Goal: Task Accomplishment & Management: Use online tool/utility

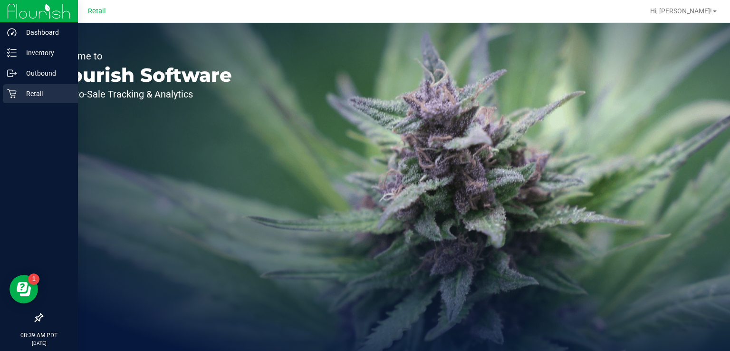
click at [0, 89] on link "Retail" at bounding box center [39, 94] width 78 height 20
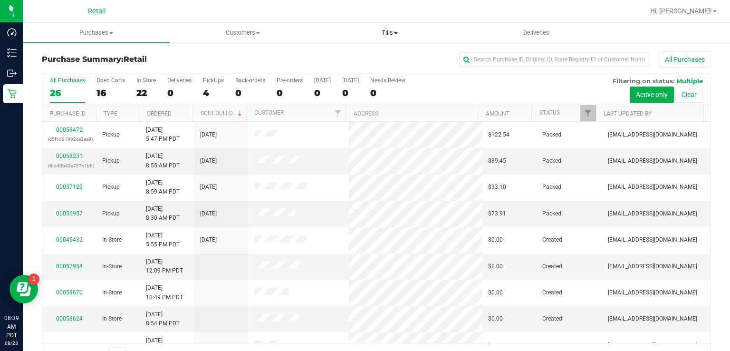
click at [388, 32] on span "Tills" at bounding box center [389, 33] width 146 height 9
click at [361, 58] on span "Manage tills" at bounding box center [348, 57] width 64 height 8
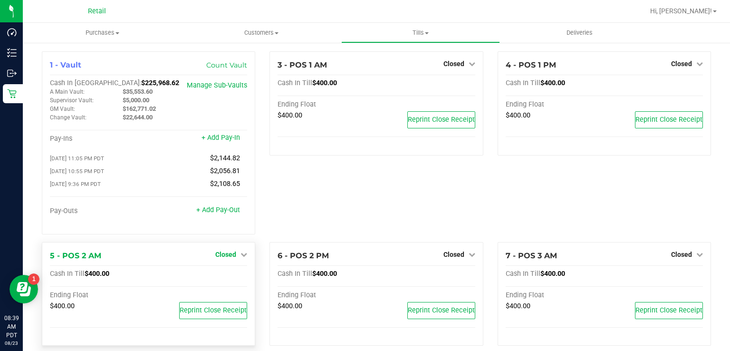
click at [227, 258] on span "Closed" at bounding box center [225, 254] width 21 height 8
click at [228, 273] on link "Open Till" at bounding box center [225, 274] width 25 height 8
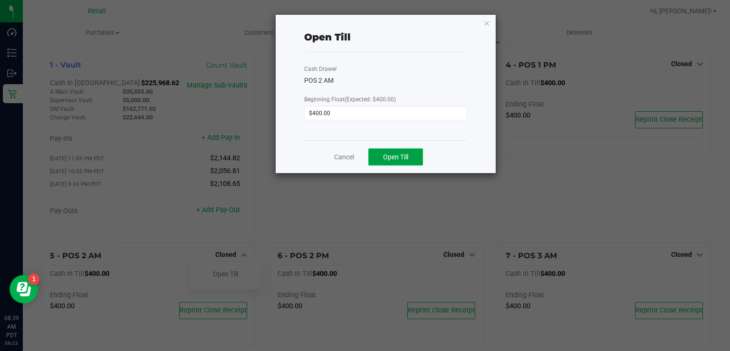
click at [400, 157] on span "Open Till" at bounding box center [395, 157] width 25 height 8
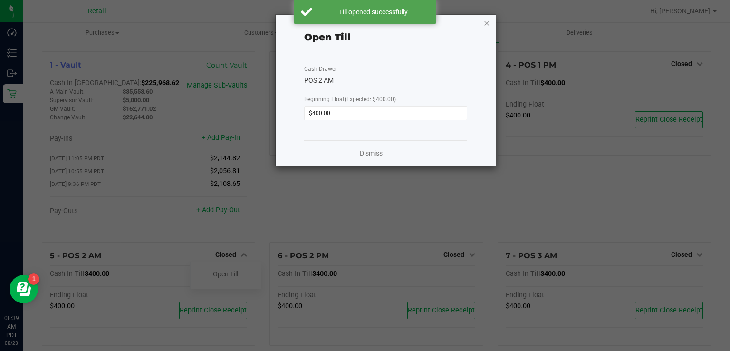
click at [486, 23] on icon "button" at bounding box center [487, 22] width 7 height 11
